Goal: Transaction & Acquisition: Purchase product/service

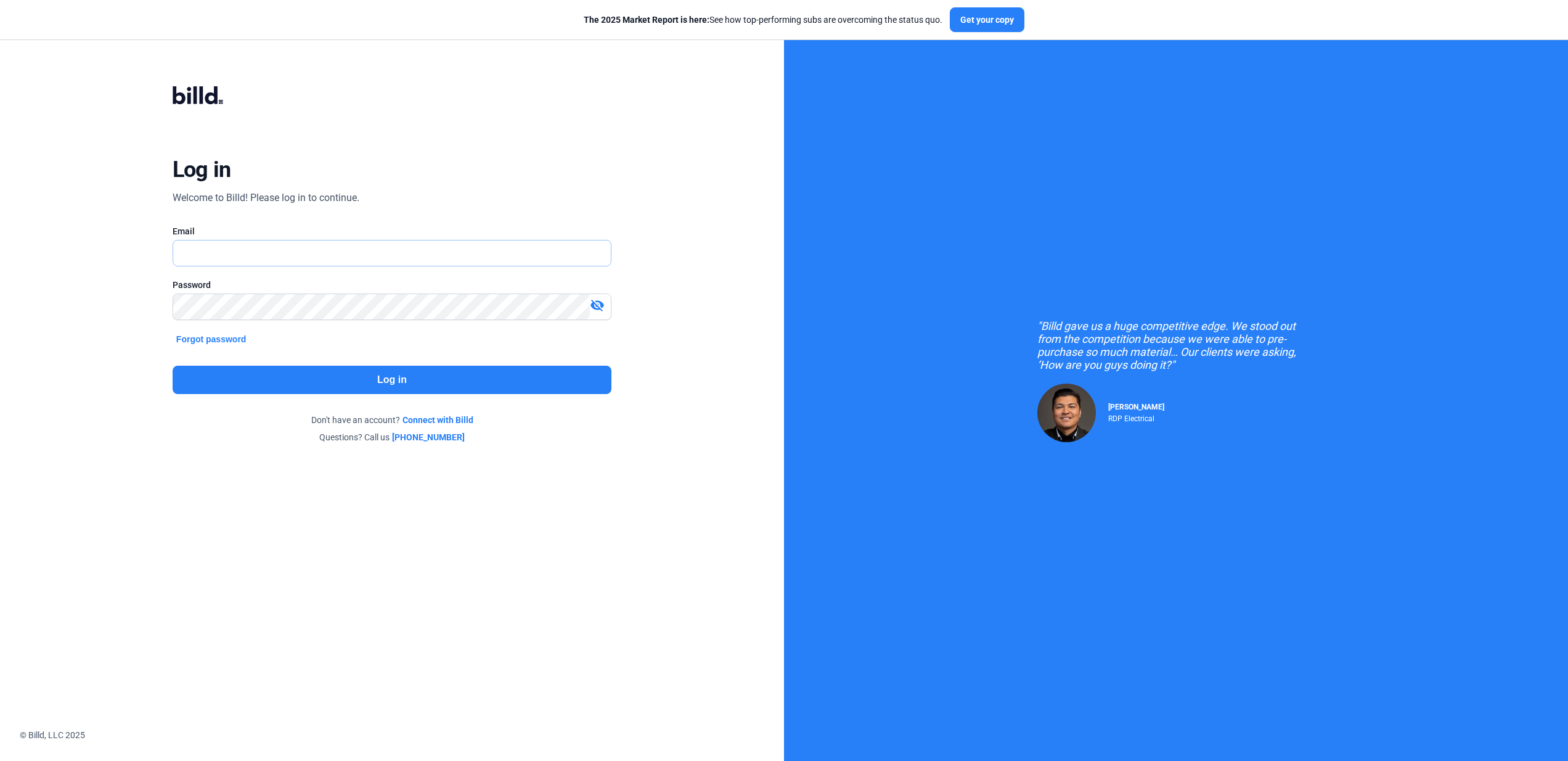
type input "[EMAIL_ADDRESS][DOMAIN_NAME]"
click at [443, 385] on button "Log in" at bounding box center [392, 380] width 439 height 28
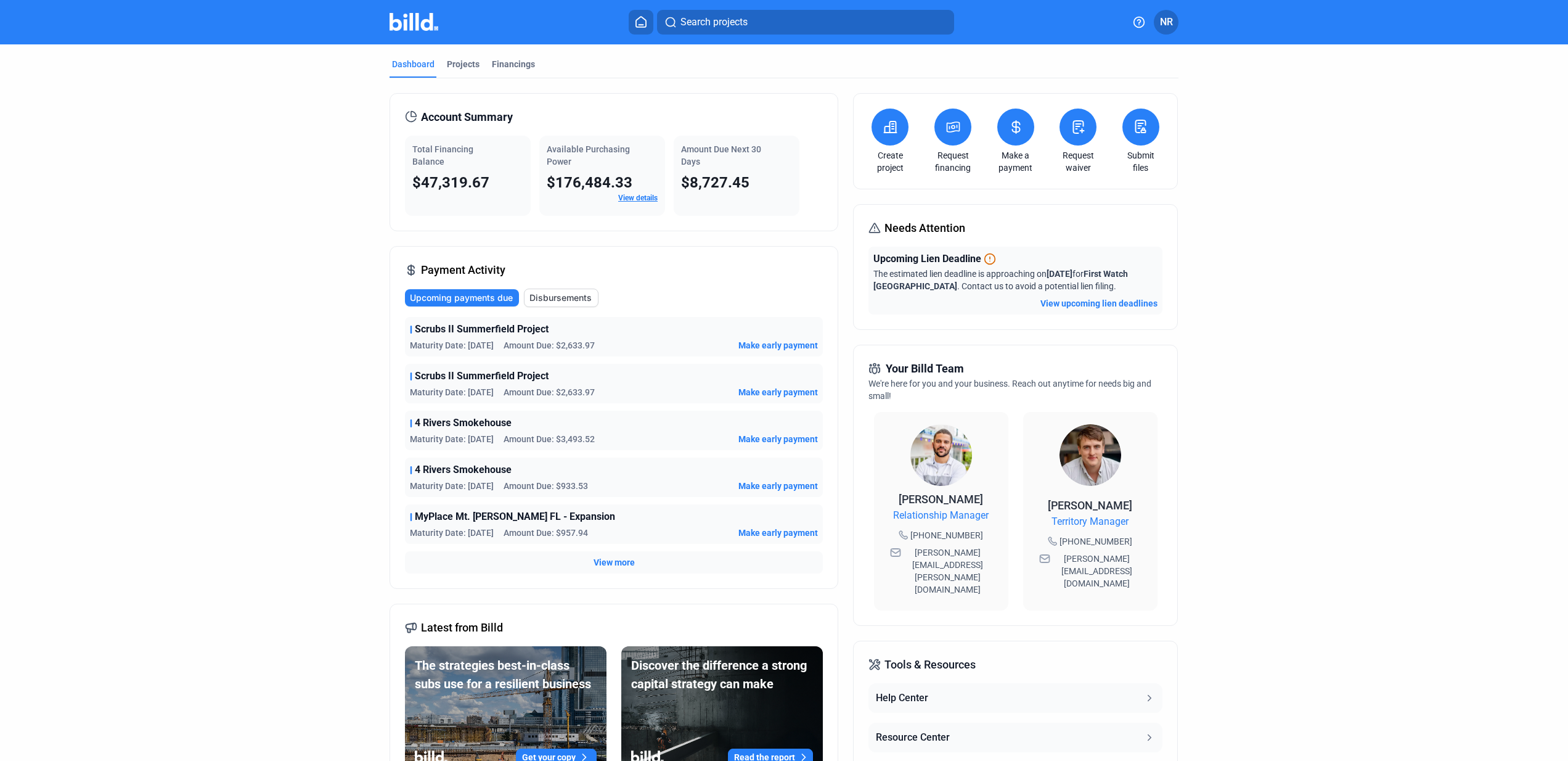
click at [616, 563] on span "View more" at bounding box center [614, 563] width 42 height 13
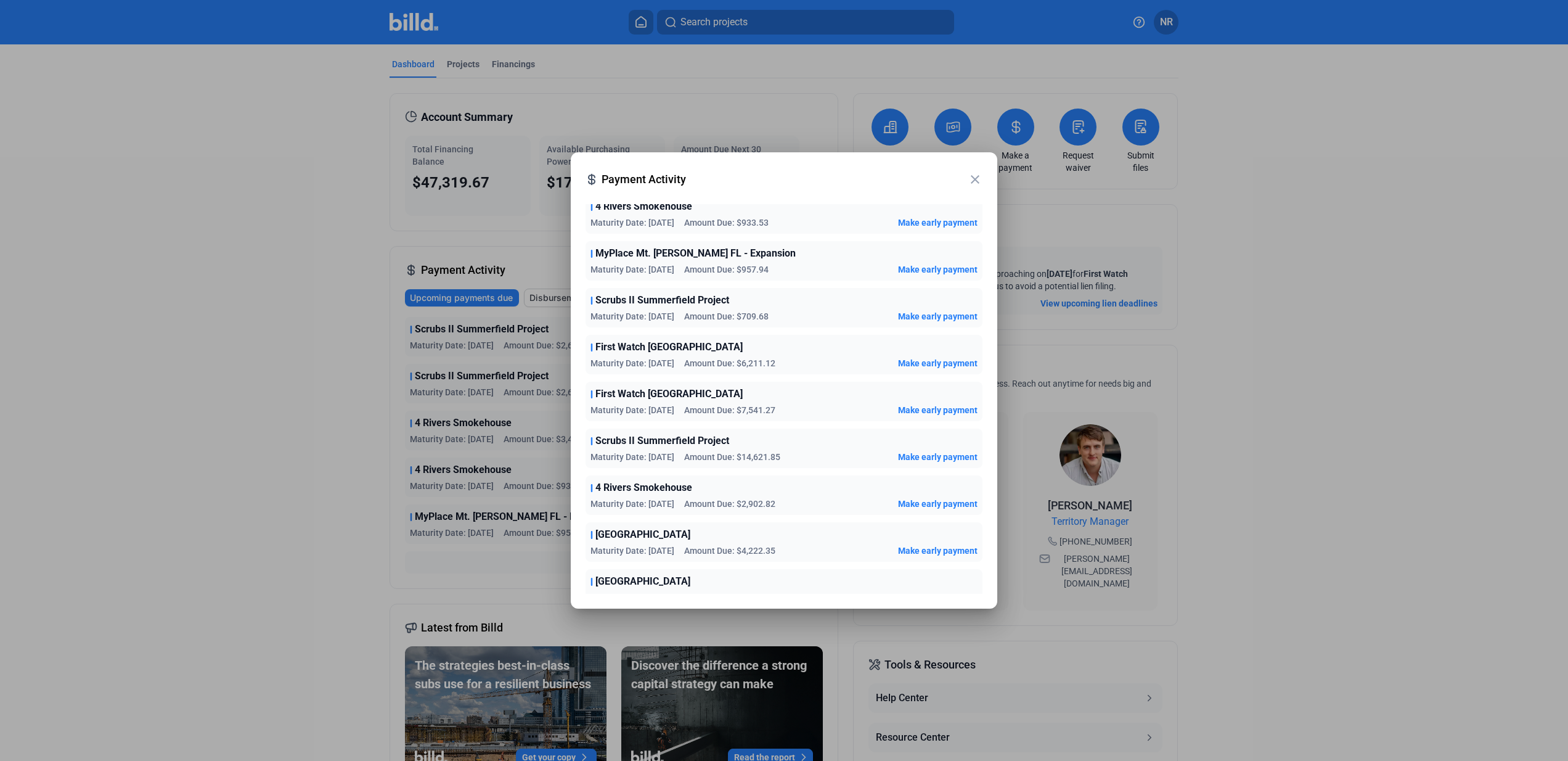
scroll to position [193, 0]
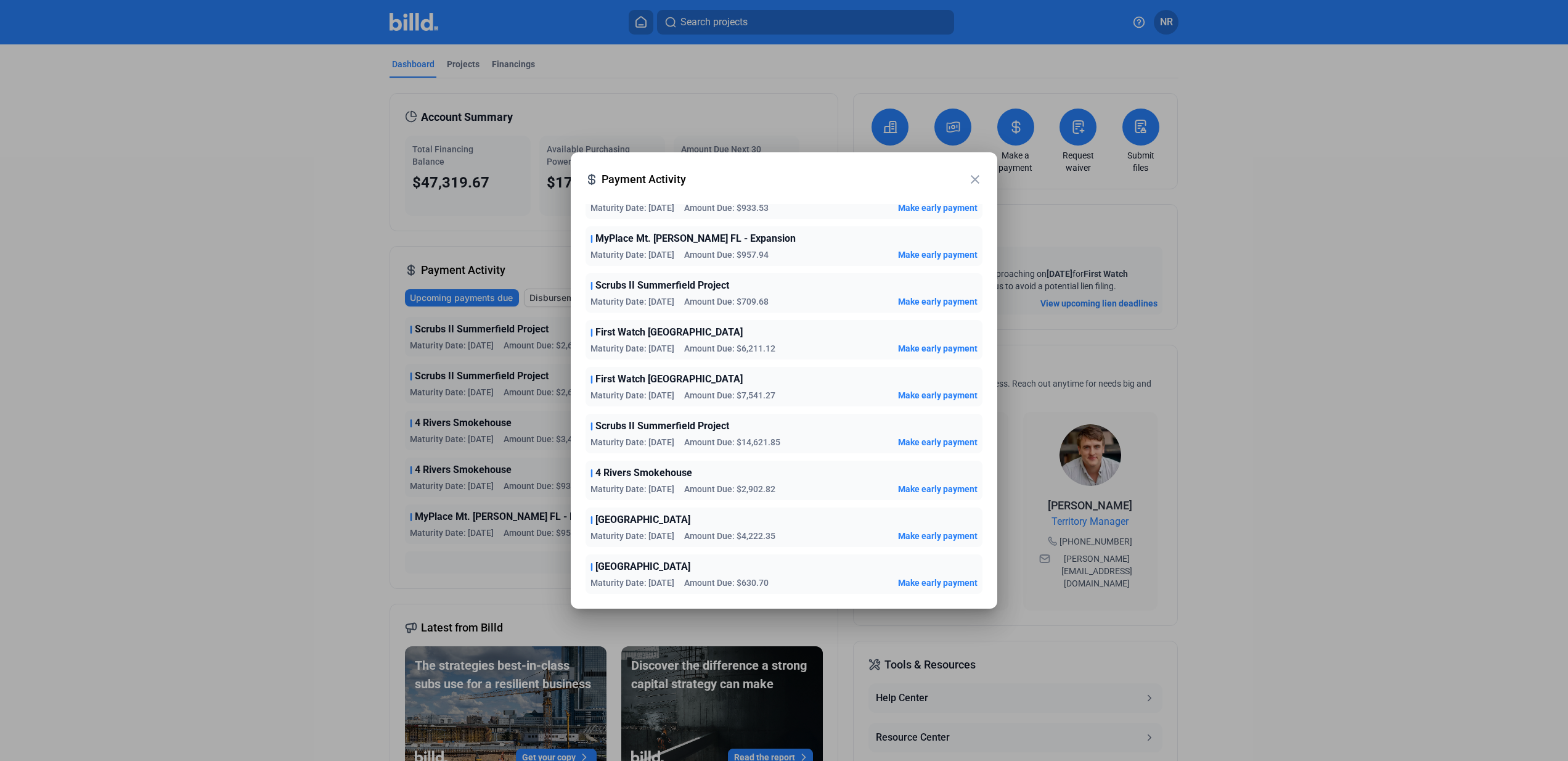
click at [971, 178] on mat-icon "close" at bounding box center [975, 179] width 14 height 14
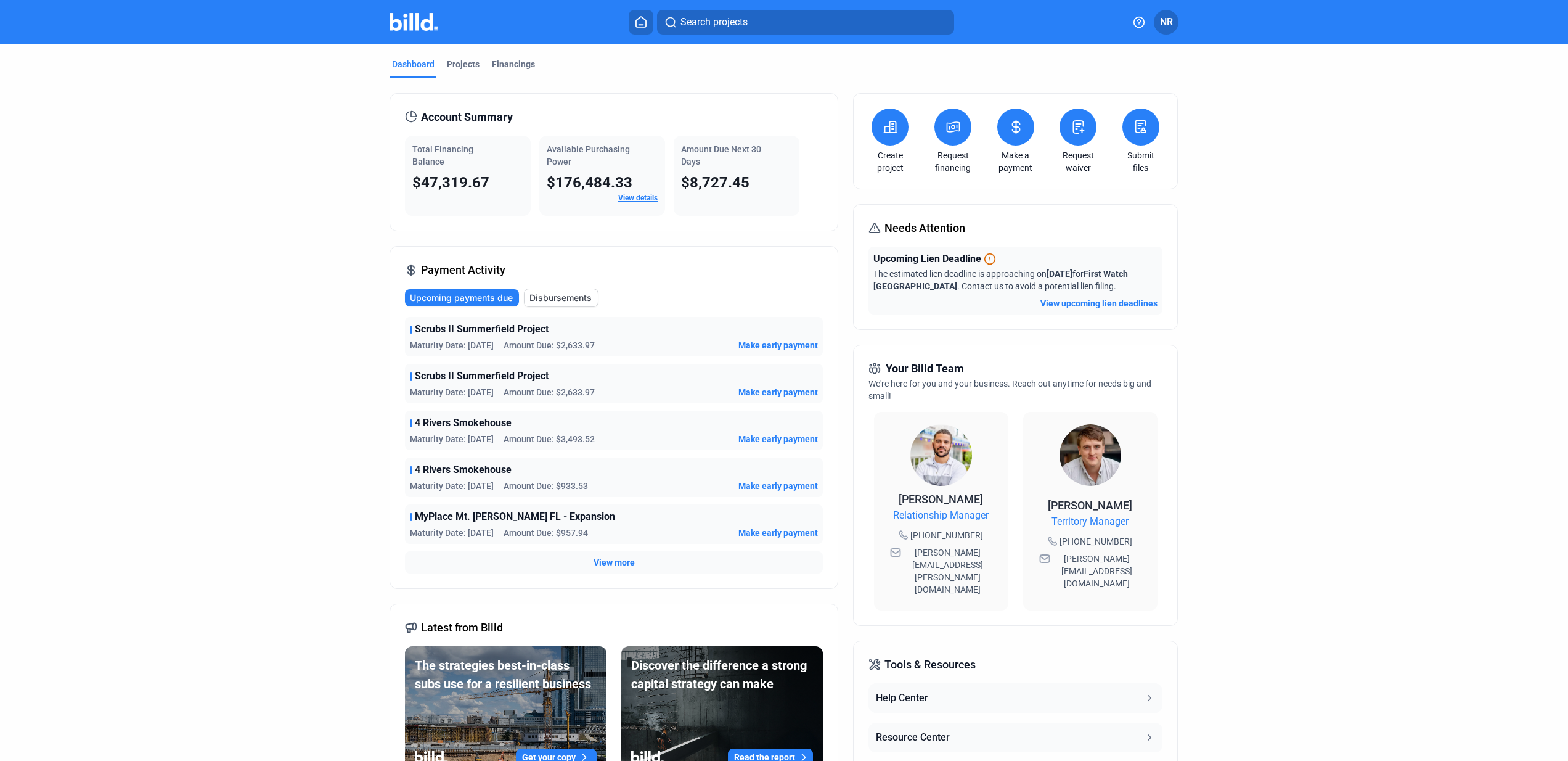
click at [779, 345] on span "Make early payment" at bounding box center [779, 345] width 79 height 13
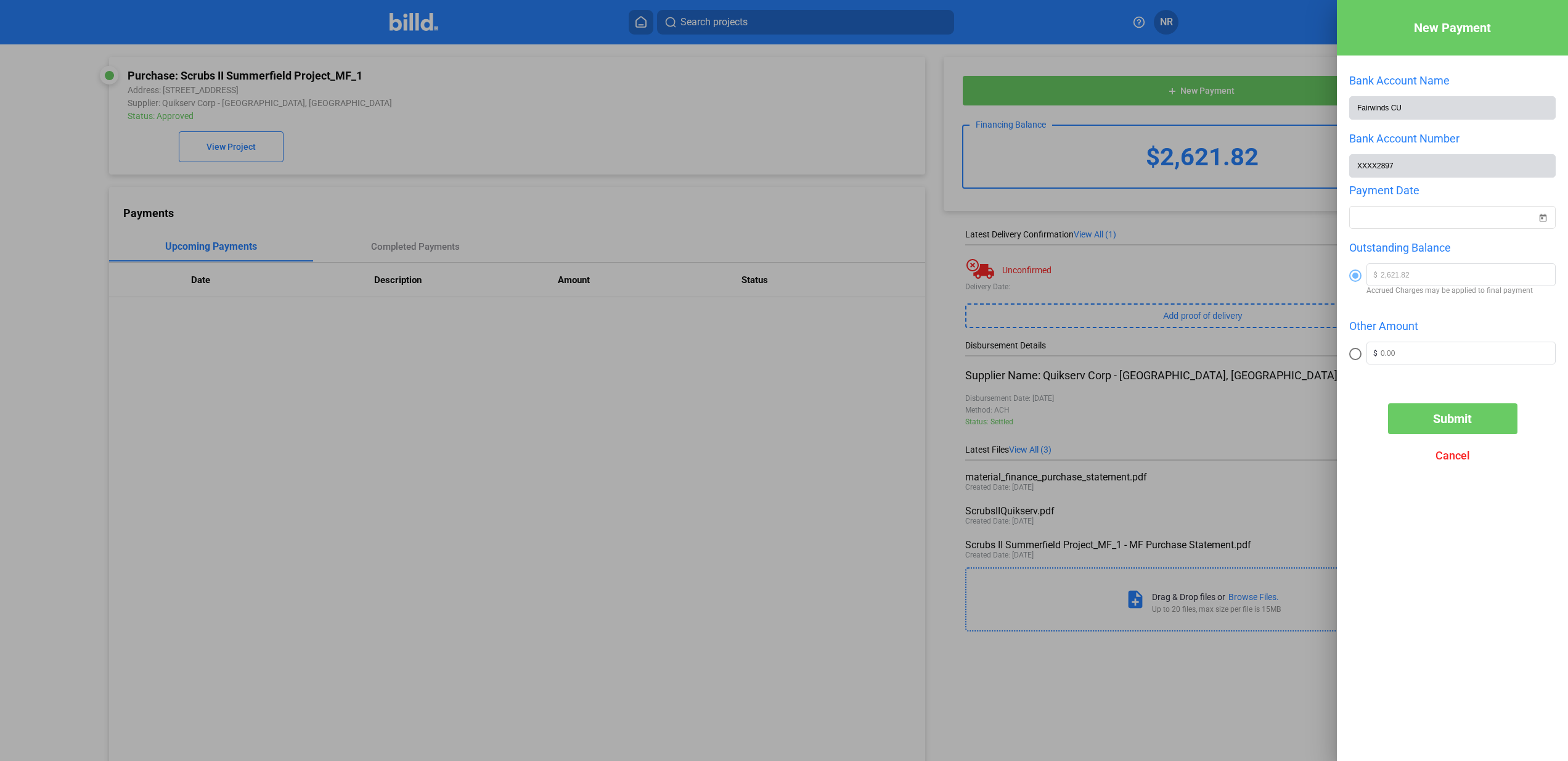
click at [1460, 455] on span "Cancel" at bounding box center [1453, 456] width 34 height 13
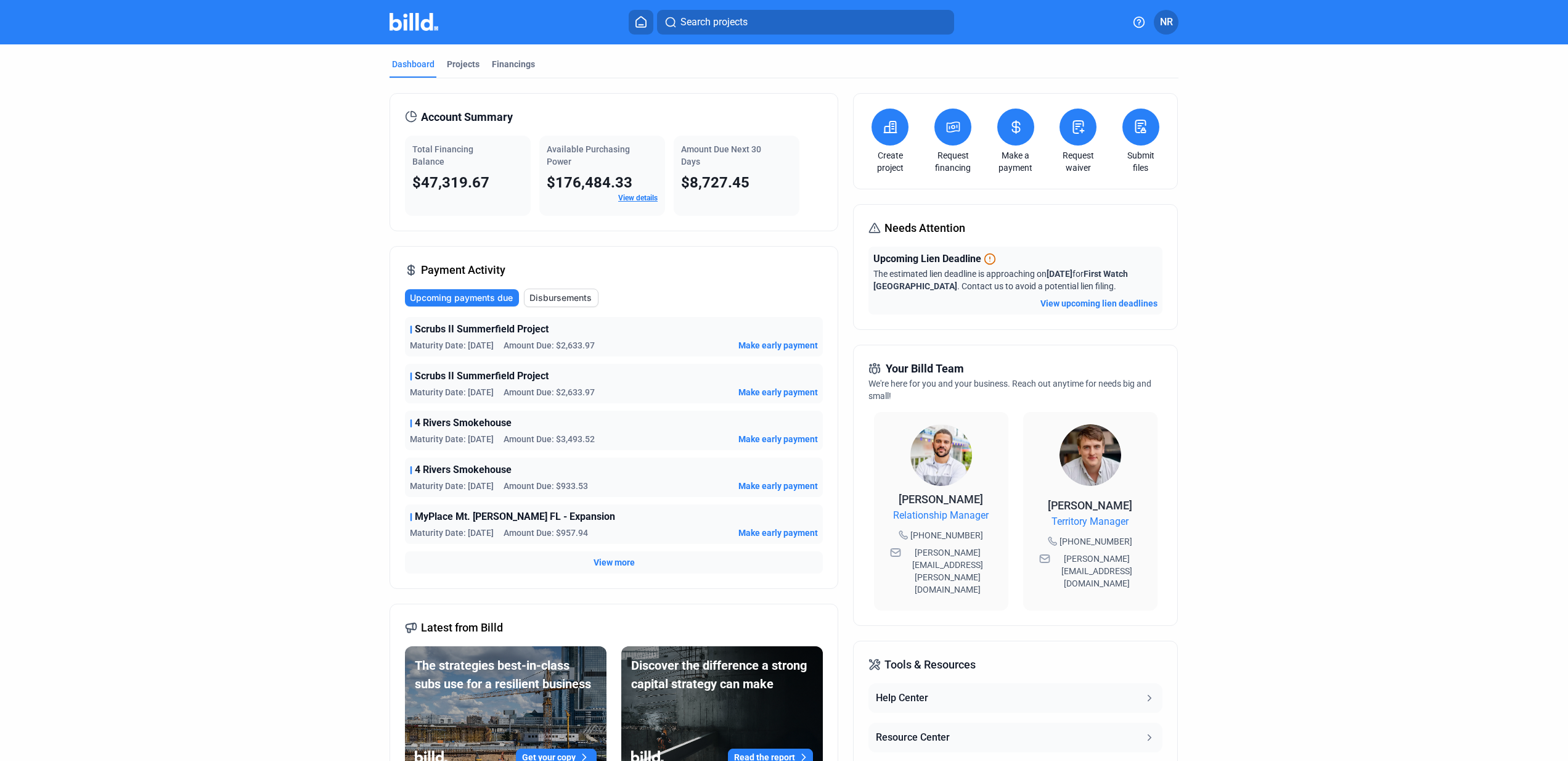
click at [599, 559] on span "View more" at bounding box center [614, 563] width 42 height 13
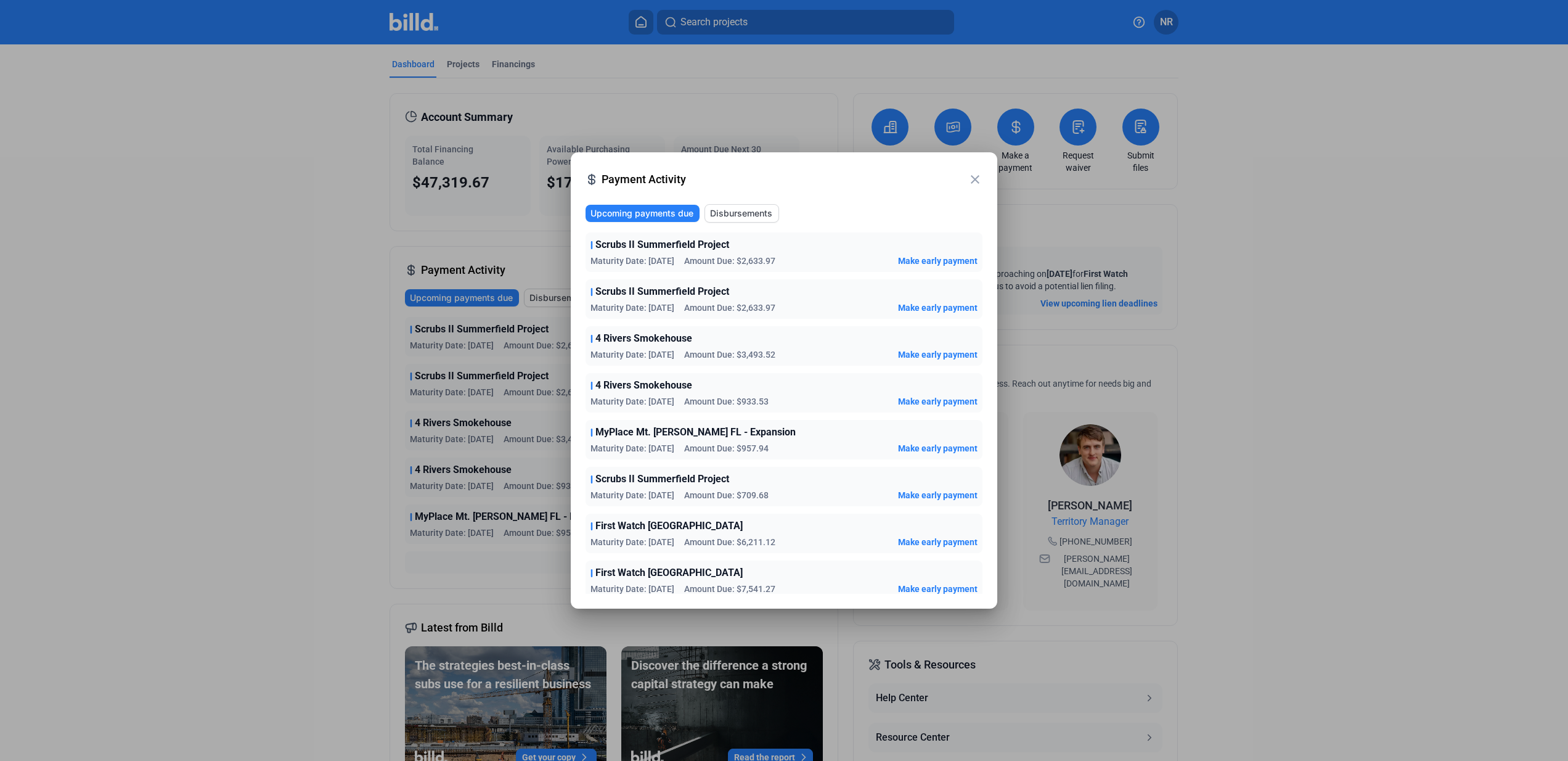
click at [539, 559] on div at bounding box center [784, 380] width 1568 height 761
click at [971, 180] on mat-icon "close" at bounding box center [975, 179] width 14 height 14
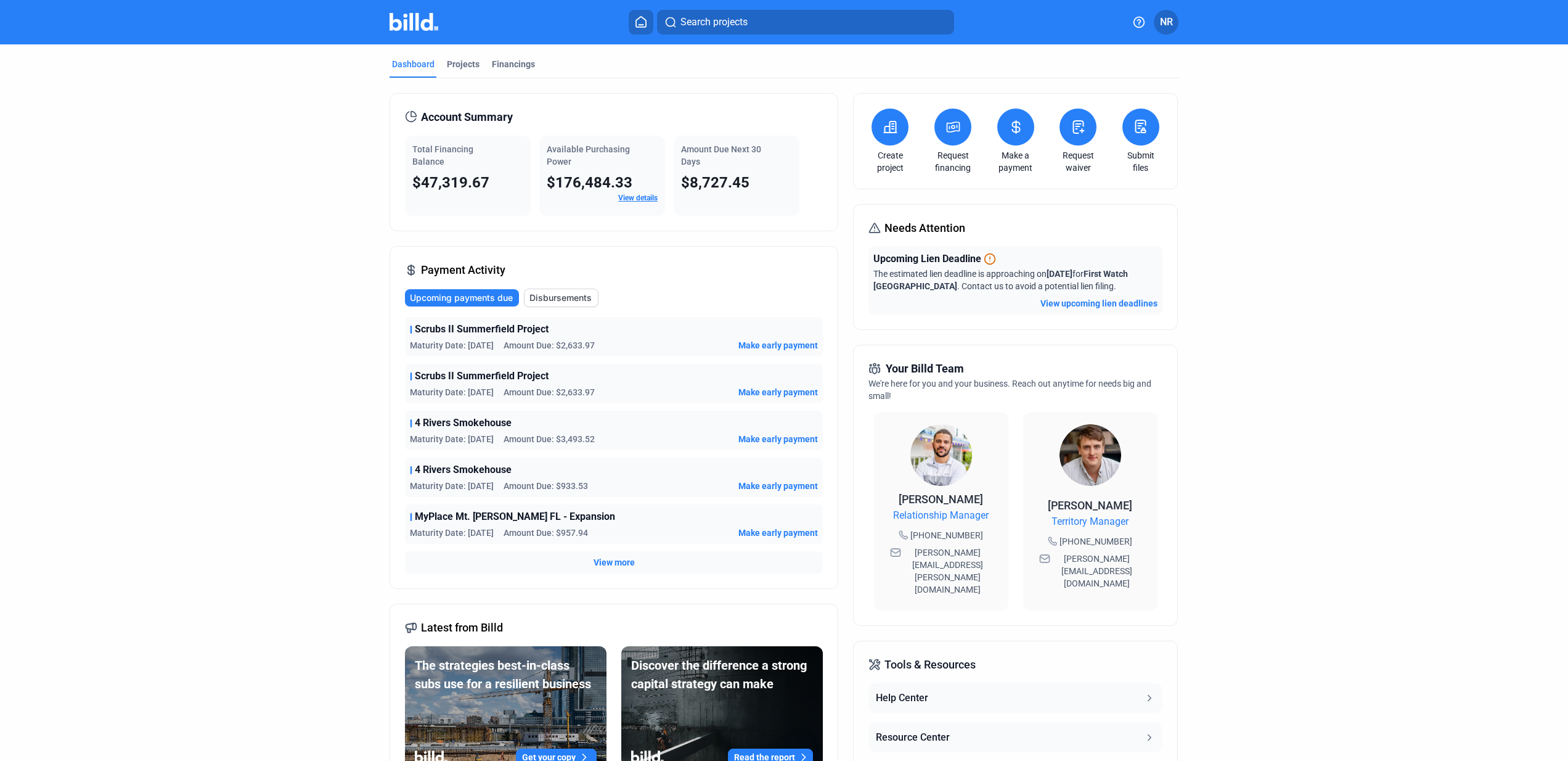
drag, startPoint x: 413, startPoint y: 329, endPoint x: 552, endPoint y: 331, distance: 139.0
click at [552, 331] on div "Scrubs II Summerfield Project" at bounding box center [614, 329] width 408 height 14
copy span "Scrubs II Summerfield Project"
